Goal: Task Accomplishment & Management: Use online tool/utility

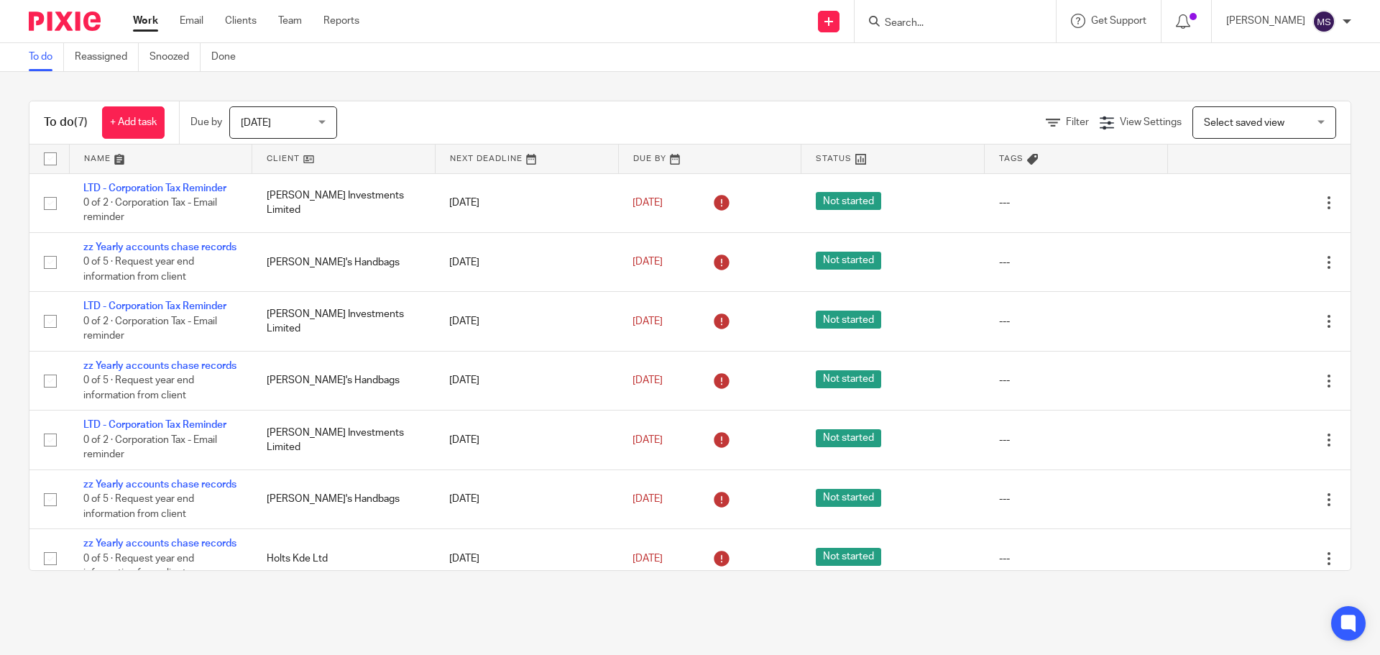
drag, startPoint x: 532, startPoint y: 138, endPoint x: 535, endPoint y: 121, distance: 17.4
click at [532, 137] on div "Filter View Settings View Settings Manage saved views Select saved view Select …" at bounding box center [856, 122] width 988 height 32
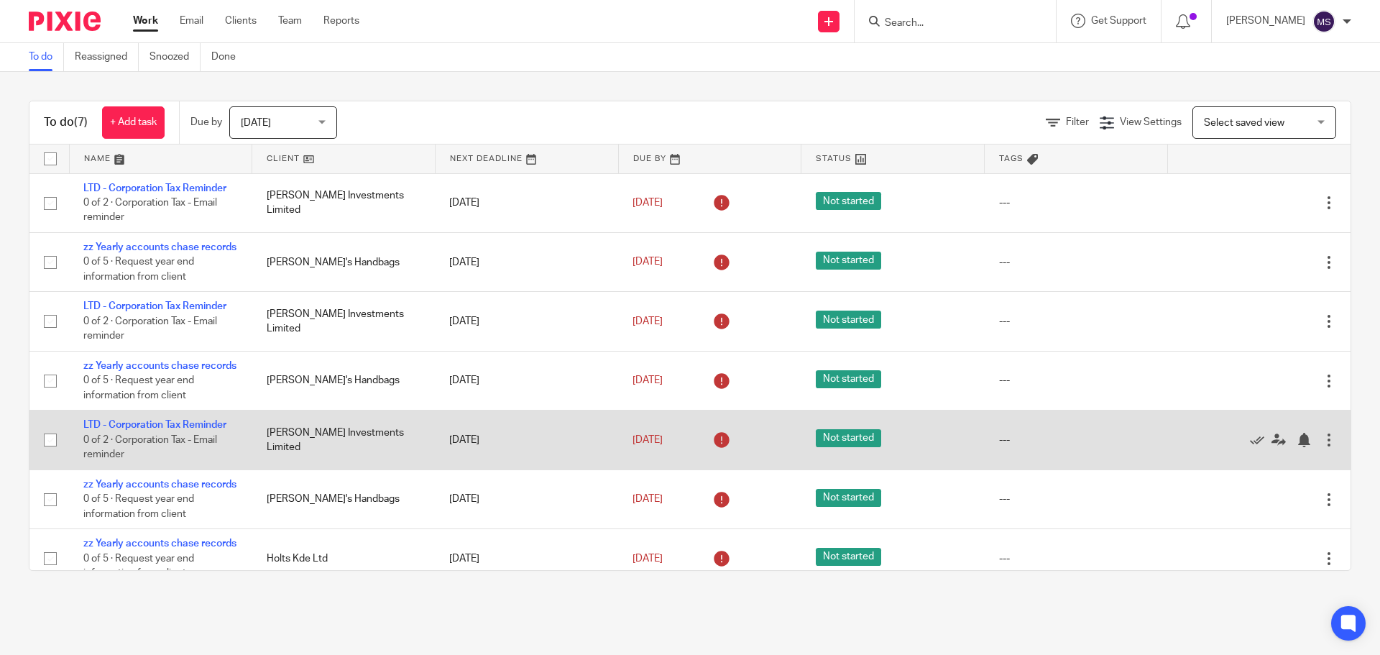
click at [959, 469] on td "Not started" at bounding box center [892, 439] width 183 height 59
